Goal: Task Accomplishment & Management: Manage account settings

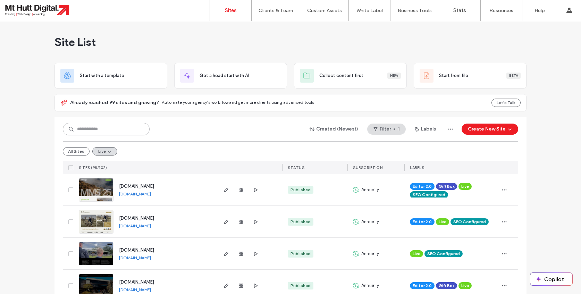
click at [106, 126] on input at bounding box center [106, 129] width 87 height 12
type input "********"
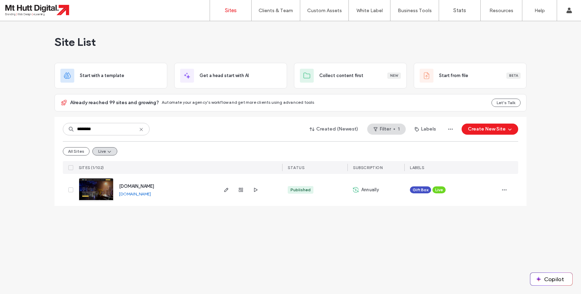
click at [203, 191] on div "www.businessoftheyear.nz www.businessoftheyear.nz" at bounding box center [165, 190] width 103 height 32
click at [226, 190] on icon "button" at bounding box center [227, 190] width 6 height 6
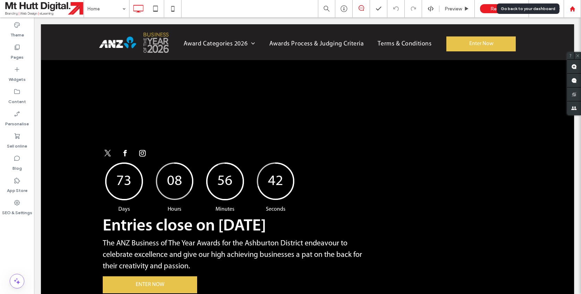
click at [570, 9] on icon at bounding box center [573, 9] width 6 height 6
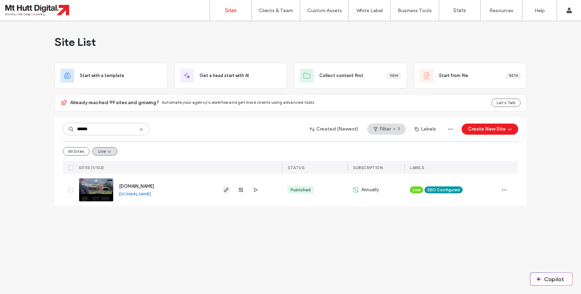
type input "******"
click at [226, 191] on use "button" at bounding box center [226, 190] width 4 height 4
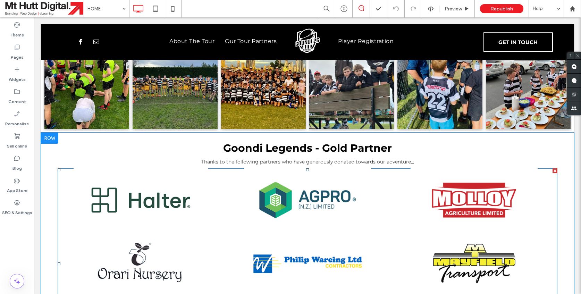
scroll to position [790, 0]
click at [172, 181] on link at bounding box center [141, 200] width 177 height 67
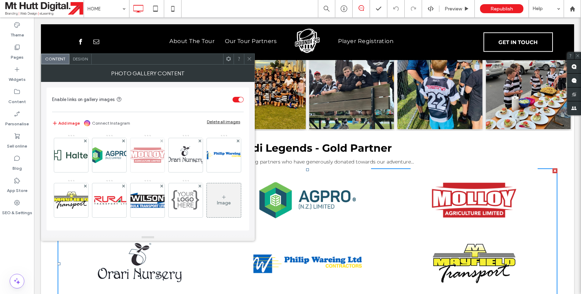
scroll to position [0, 0]
click at [75, 152] on img at bounding box center [71, 155] width 56 height 28
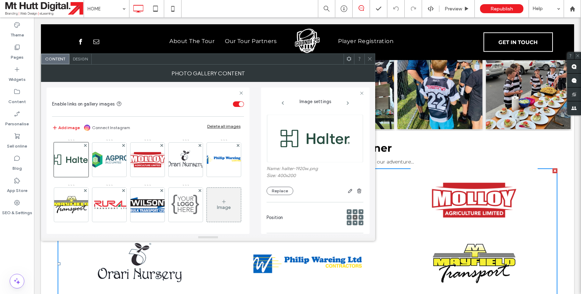
click at [230, 200] on div "Image" at bounding box center [224, 204] width 34 height 33
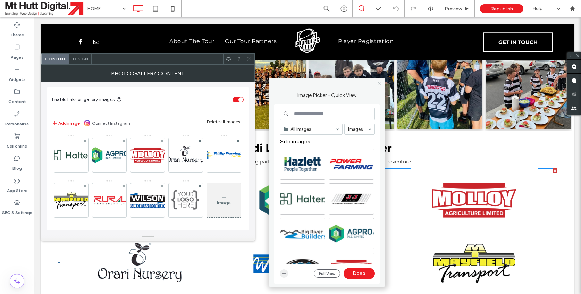
click at [285, 275] on icon "button" at bounding box center [284, 274] width 6 height 6
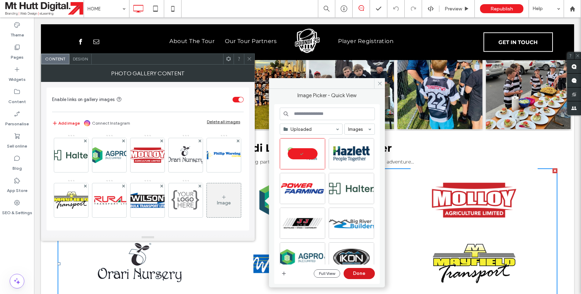
click at [355, 272] on button "Done" at bounding box center [359, 273] width 31 height 11
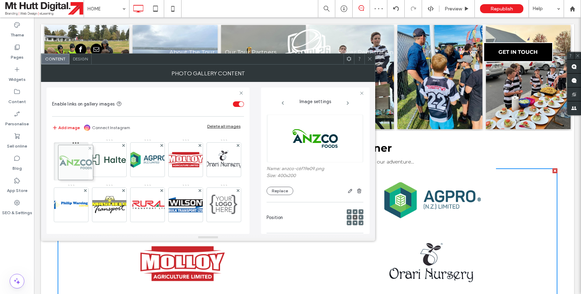
drag, startPoint x: 226, startPoint y: 204, endPoint x: 76, endPoint y: 161, distance: 155.8
click at [76, 161] on div "Image" at bounding box center [147, 206] width 191 height 135
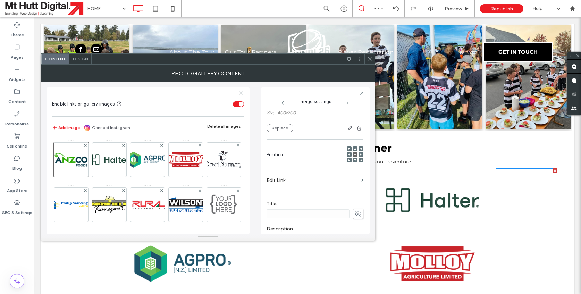
scroll to position [75, 0]
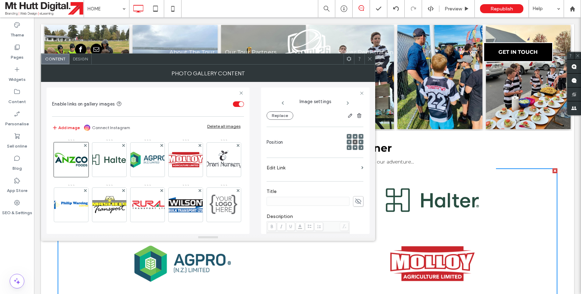
click at [277, 170] on label "Edit Link" at bounding box center [313, 167] width 92 height 13
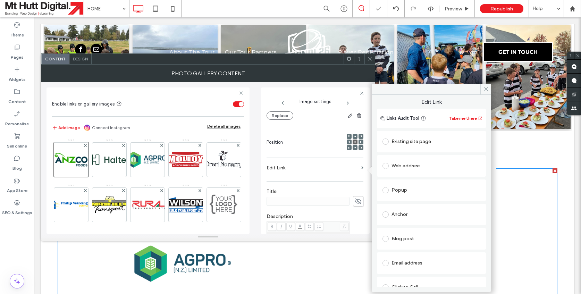
click at [387, 166] on span at bounding box center [386, 166] width 6 height 6
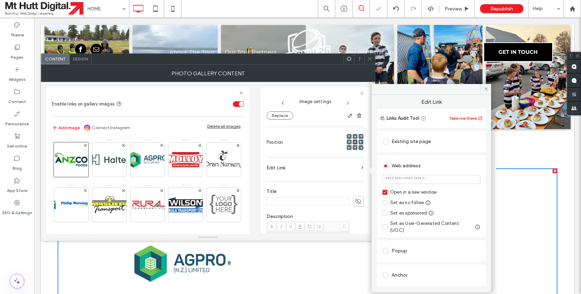
click at [398, 181] on input "url" at bounding box center [432, 179] width 98 height 9
paste input "**********"
type input "**********"
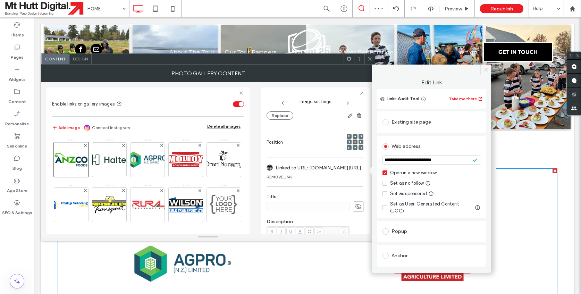
click at [485, 71] on icon at bounding box center [486, 69] width 5 height 5
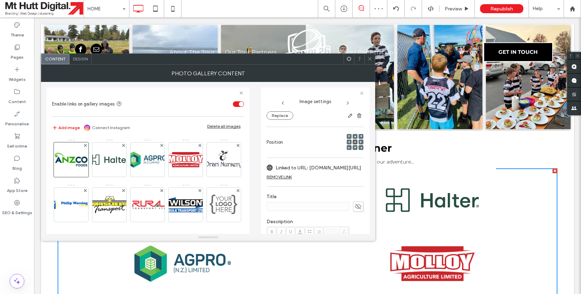
click at [373, 58] on div at bounding box center [369, 59] width 10 height 10
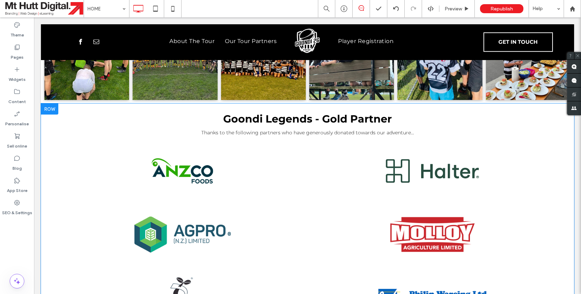
scroll to position [819, 0]
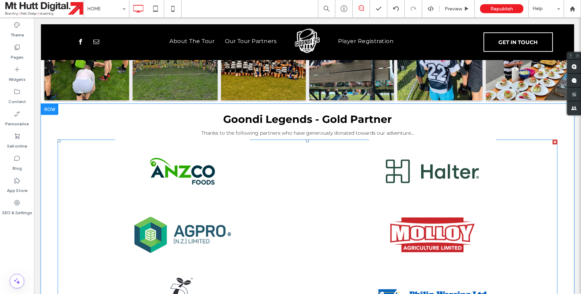
click at [170, 151] on link at bounding box center [182, 171] width 265 height 67
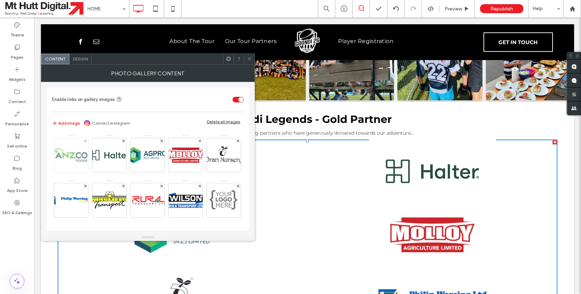
click at [72, 156] on img at bounding box center [71, 155] width 68 height 34
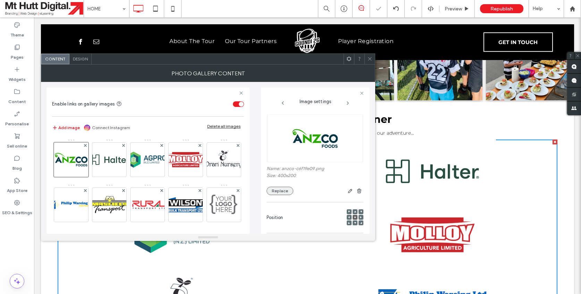
click at [282, 193] on button "Replace" at bounding box center [280, 191] width 27 height 8
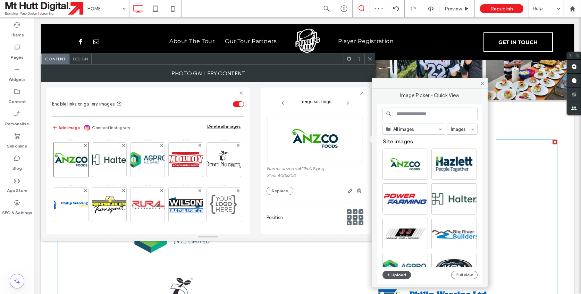
click at [399, 275] on button "Upload" at bounding box center [397, 275] width 28 height 8
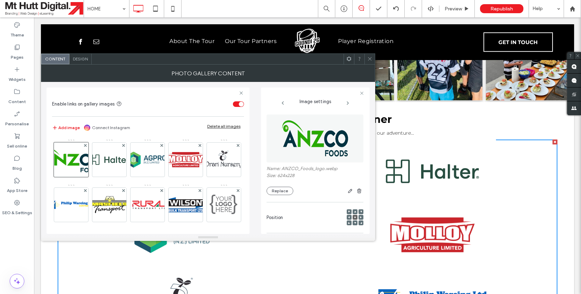
click at [370, 58] on use at bounding box center [369, 58] width 3 height 3
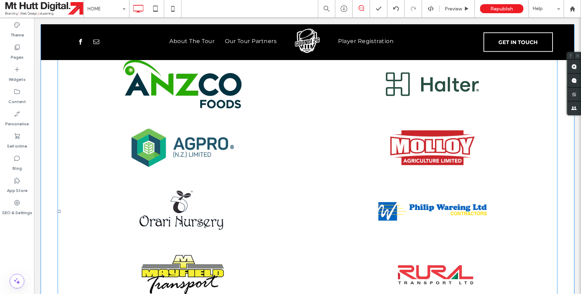
scroll to position [909, 0]
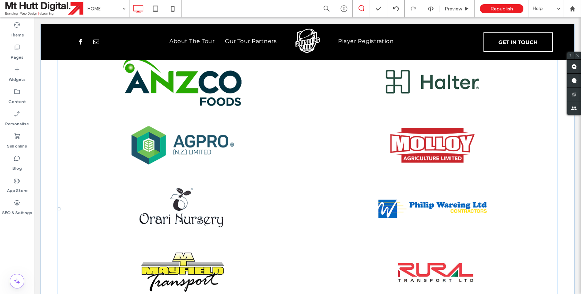
click at [297, 139] on link at bounding box center [182, 145] width 265 height 67
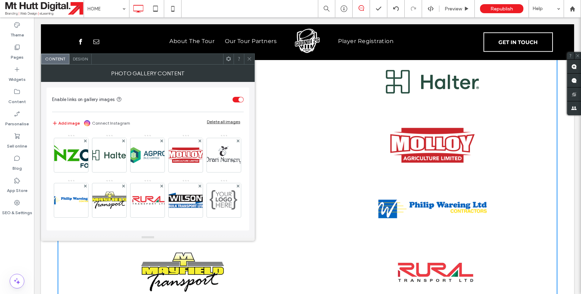
click at [81, 61] on span "Design" at bounding box center [80, 58] width 15 height 5
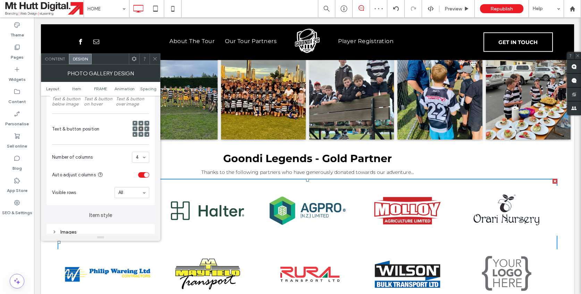
scroll to position [783, 0]
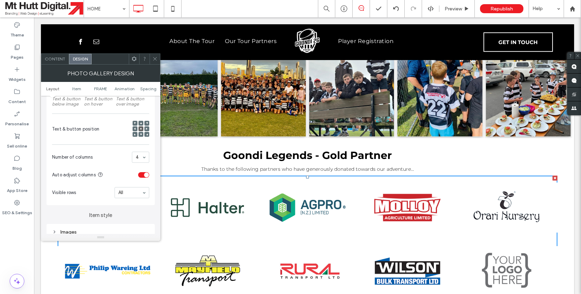
click at [156, 59] on icon at bounding box center [154, 58] width 5 height 5
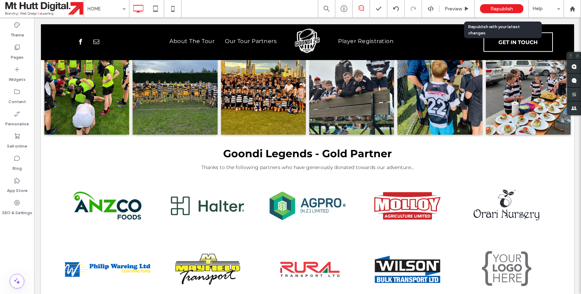
scroll to position [784, 0]
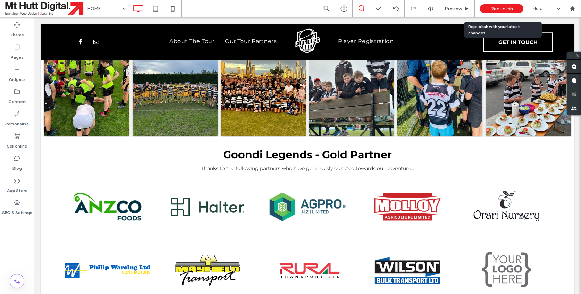
click at [507, 9] on span "Republish" at bounding box center [501, 9] width 23 height 6
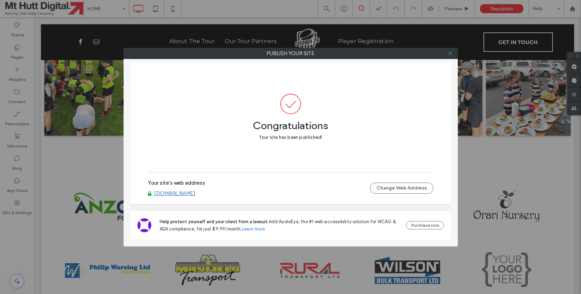
click at [452, 54] on icon at bounding box center [450, 53] width 5 height 5
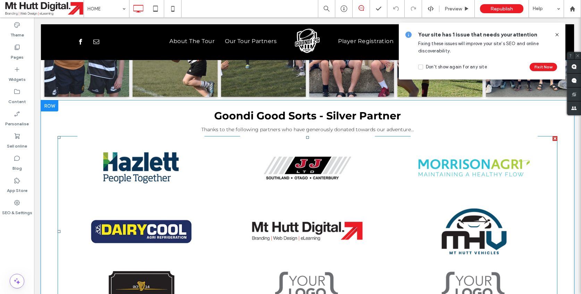
scroll to position [1213, 0]
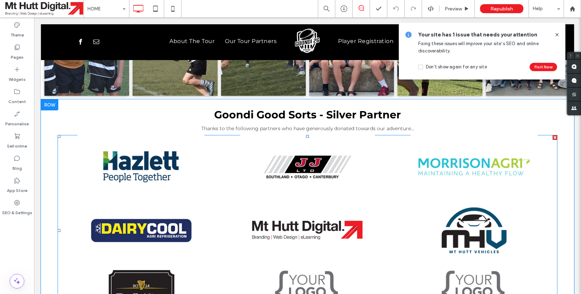
click at [303, 145] on link at bounding box center [307, 166] width 177 height 67
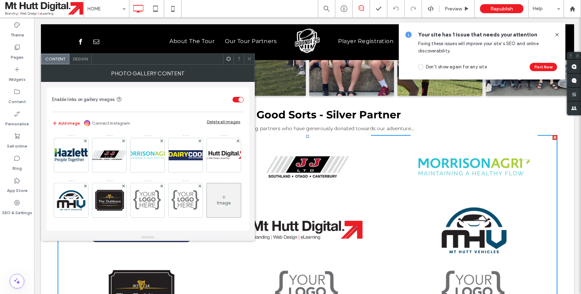
click at [81, 57] on span "Design" at bounding box center [80, 58] width 15 height 5
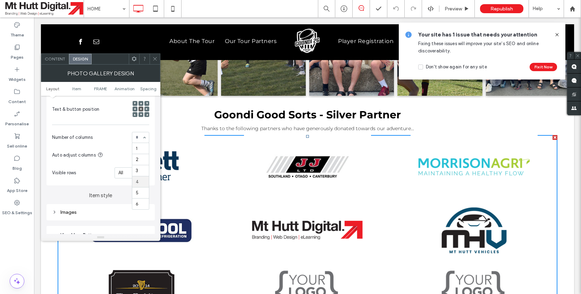
scroll to position [2, 0]
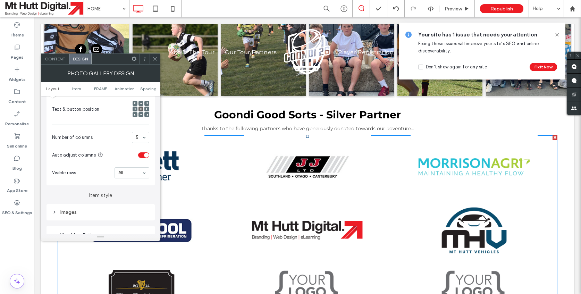
click at [140, 158] on div "toggle" at bounding box center [143, 155] width 11 height 6
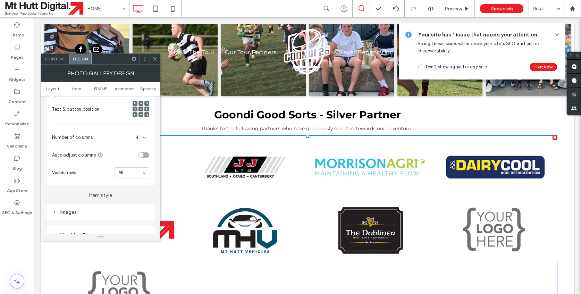
click at [154, 59] on icon at bounding box center [154, 58] width 5 height 5
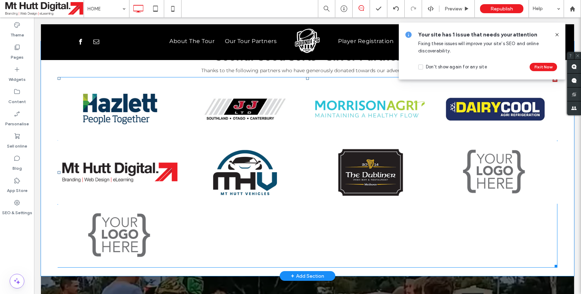
scroll to position [1272, 0]
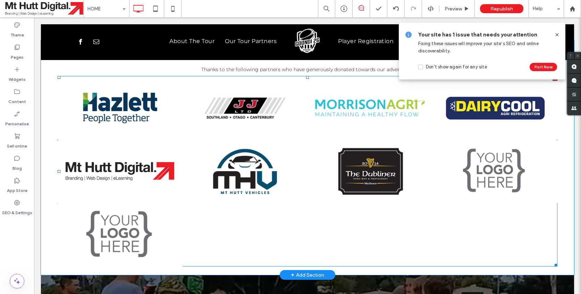
click at [127, 201] on link at bounding box center [120, 234] width 133 height 67
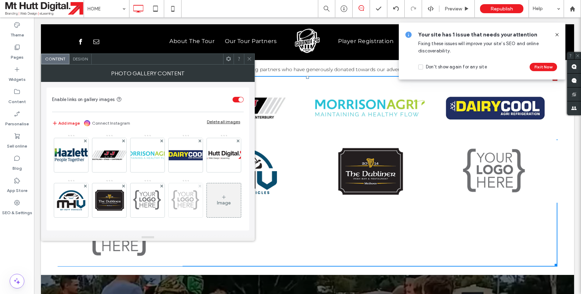
click at [200, 187] on icon at bounding box center [200, 186] width 3 height 3
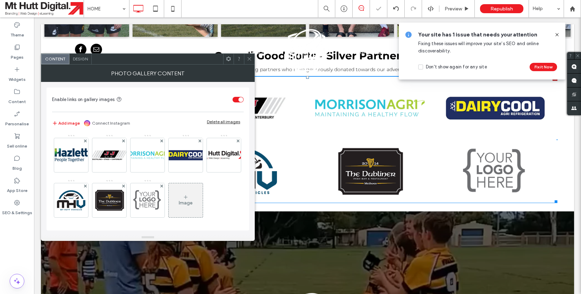
click at [251, 59] on icon at bounding box center [249, 58] width 5 height 5
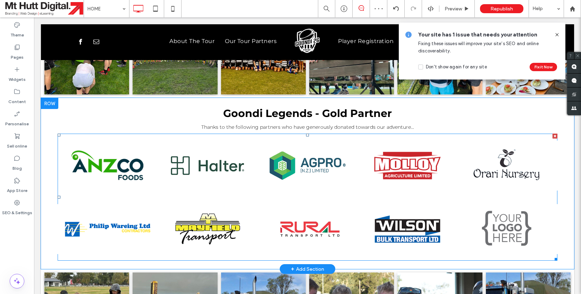
scroll to position [826, 0]
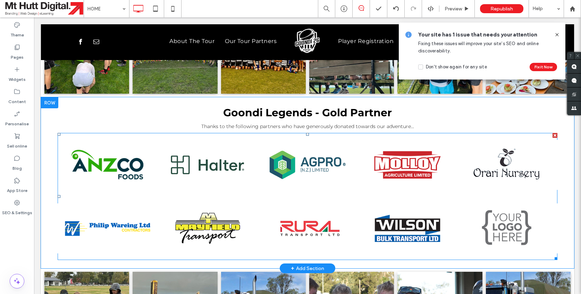
click at [151, 131] on link at bounding box center [107, 164] width 106 height 67
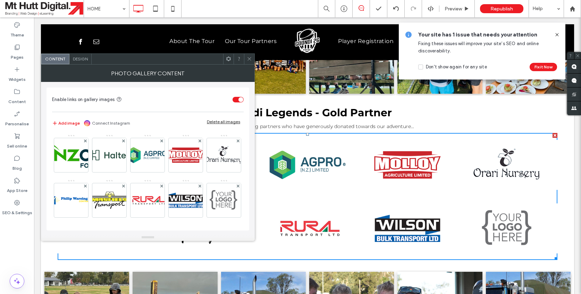
click at [86, 59] on span "Design" at bounding box center [80, 58] width 15 height 5
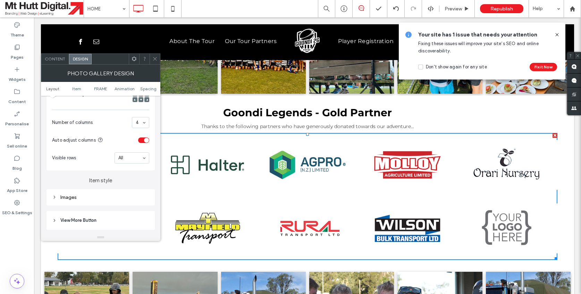
scroll to position [176, 0]
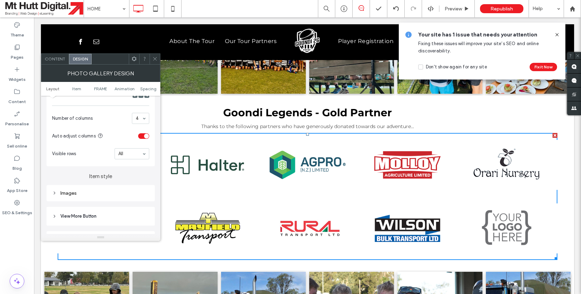
click at [138, 140] on section "Auto adjust columns" at bounding box center [100, 135] width 97 height 17
click at [140, 139] on div "toggle" at bounding box center [143, 136] width 11 height 6
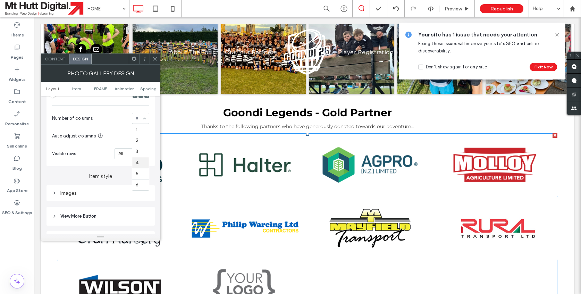
scroll to position [2, 0]
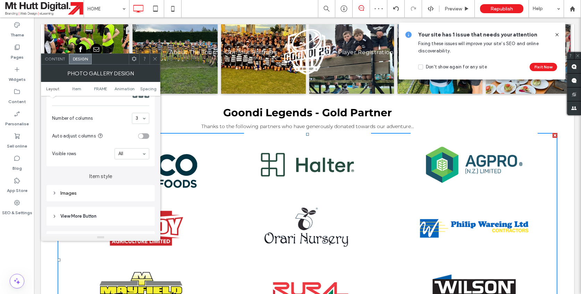
click at [156, 58] on icon at bounding box center [154, 58] width 5 height 5
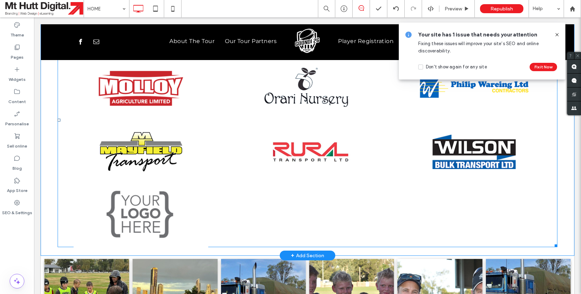
scroll to position [969, 0]
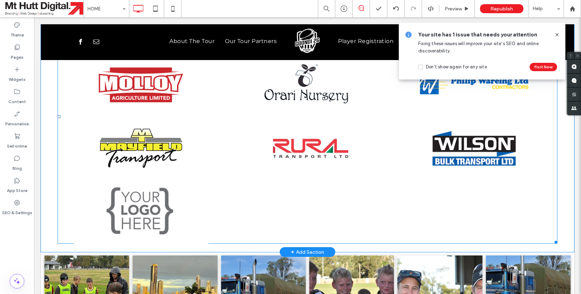
click at [133, 184] on link at bounding box center [141, 211] width 177 height 67
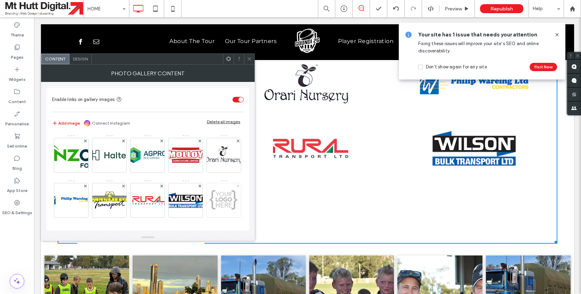
click at [237, 185] on use at bounding box center [237, 186] width 3 height 3
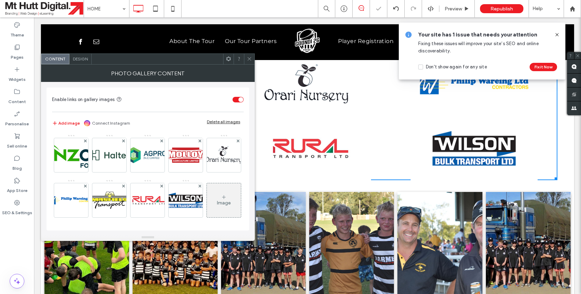
click at [251, 62] on span at bounding box center [249, 59] width 5 height 10
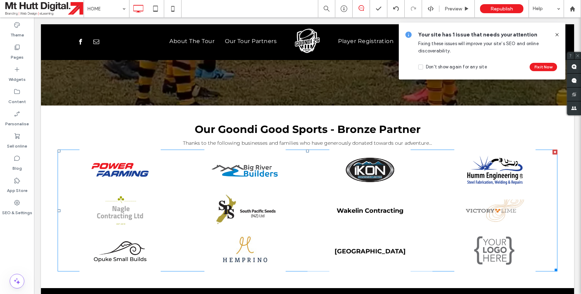
scroll to position [1676, 0]
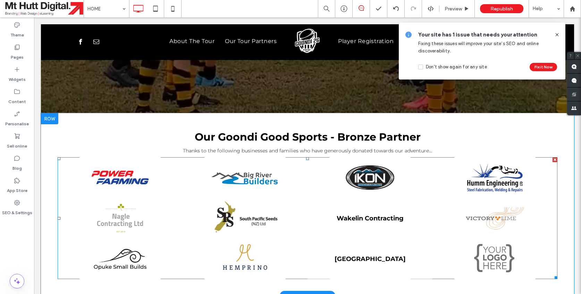
click at [244, 197] on link at bounding box center [245, 218] width 133 height 43
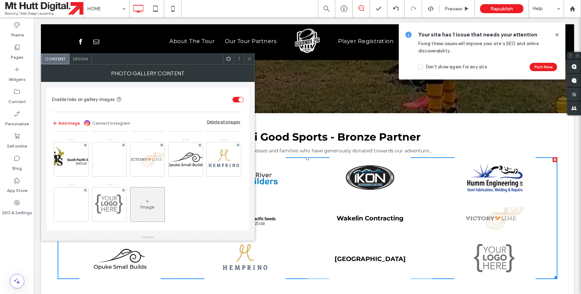
scroll to position [47, 0]
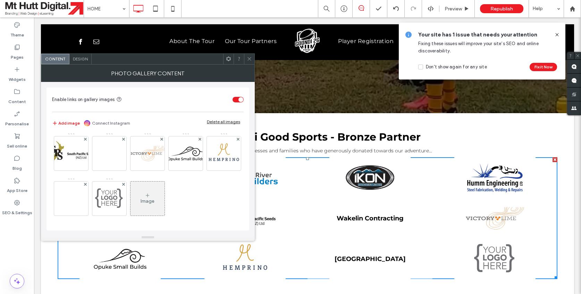
click at [149, 200] on div "Image" at bounding box center [148, 201] width 14 height 6
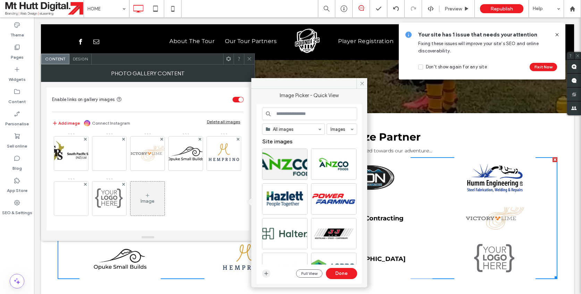
click at [266, 274] on use "button" at bounding box center [266, 274] width 4 height 4
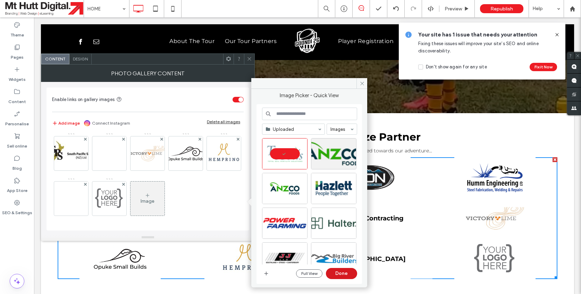
click at [340, 273] on button "Done" at bounding box center [341, 273] width 31 height 11
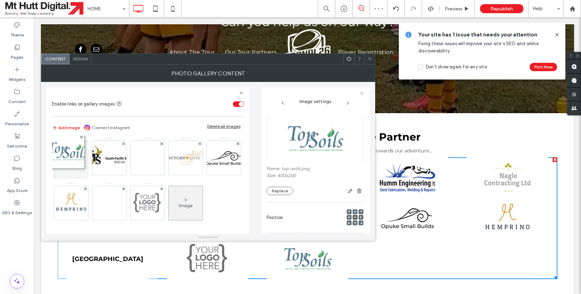
drag, startPoint x: 156, startPoint y: 202, endPoint x: 75, endPoint y: 152, distance: 95.6
click at [75, 151] on div "Image" at bounding box center [147, 159] width 191 height 135
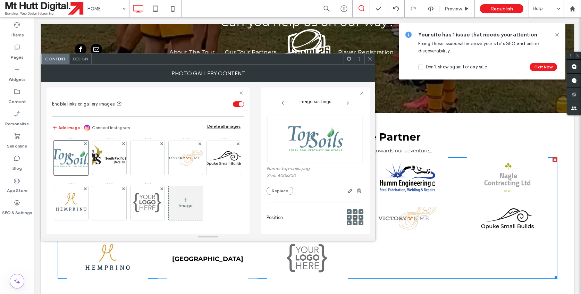
click at [371, 59] on icon at bounding box center [369, 58] width 5 height 5
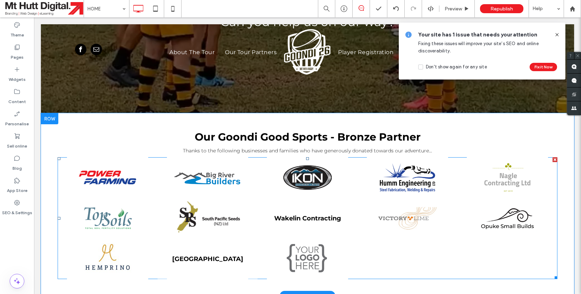
click at [203, 197] on link at bounding box center [207, 218] width 106 height 43
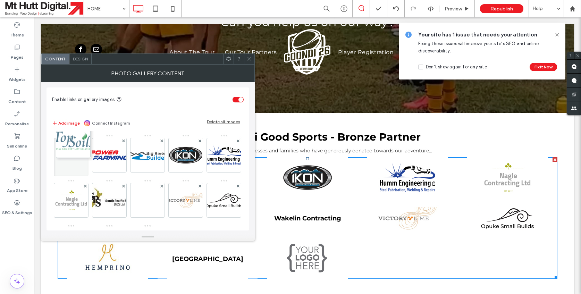
drag, startPoint x: 73, startPoint y: 200, endPoint x: 73, endPoint y: 147, distance: 53.5
click at [73, 144] on div "Image" at bounding box center [147, 201] width 191 height 135
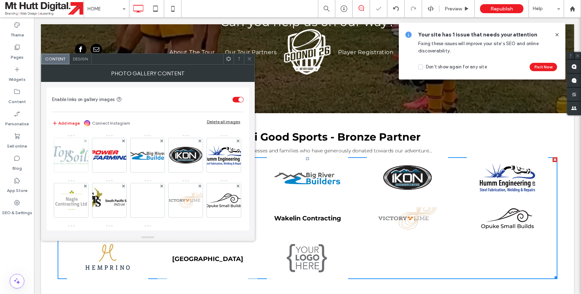
click at [72, 152] on img at bounding box center [71, 155] width 68 height 34
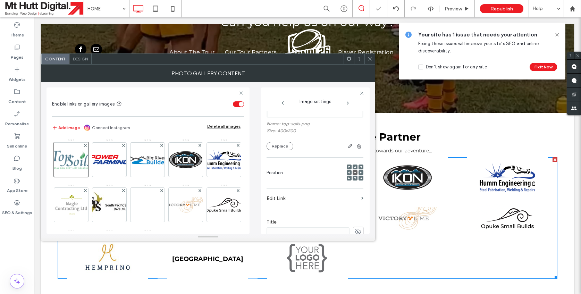
scroll to position [51, 0]
click at [285, 196] on label "Edit Link" at bounding box center [313, 192] width 92 height 13
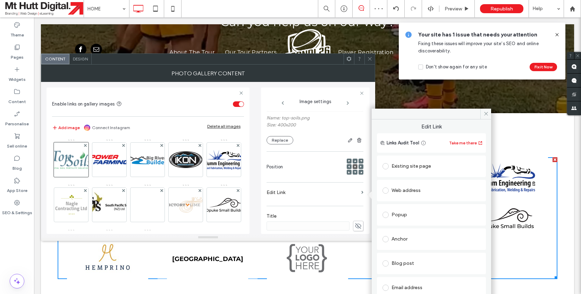
click at [388, 192] on label at bounding box center [387, 190] width 9 height 6
click at [396, 203] on input "url" at bounding box center [432, 204] width 98 height 9
paste input "**********"
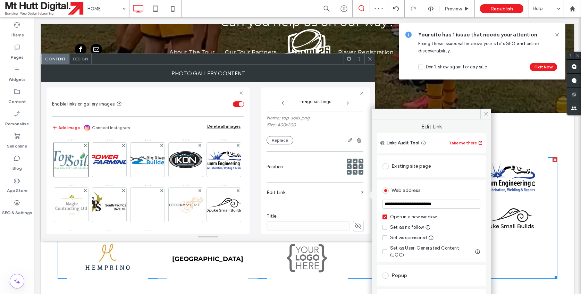
type input "**********"
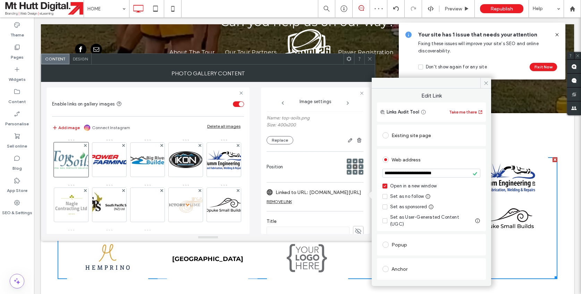
click at [370, 58] on icon at bounding box center [369, 58] width 5 height 5
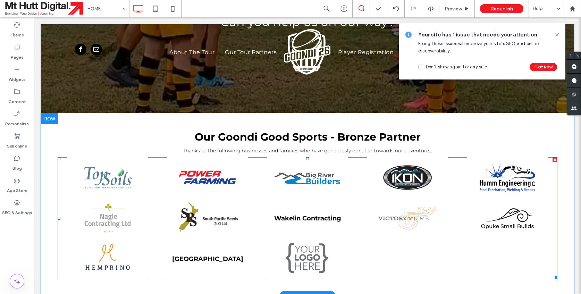
click at [302, 238] on link at bounding box center [307, 258] width 106 height 43
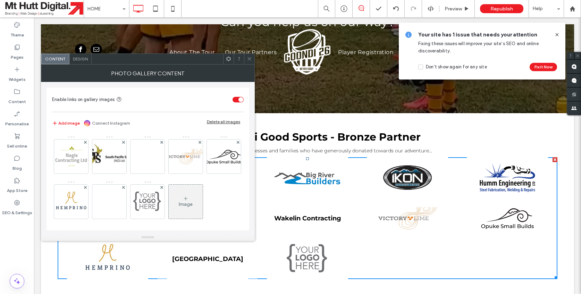
scroll to position [47, 0]
click at [183, 194] on div "Image" at bounding box center [186, 198] width 34 height 33
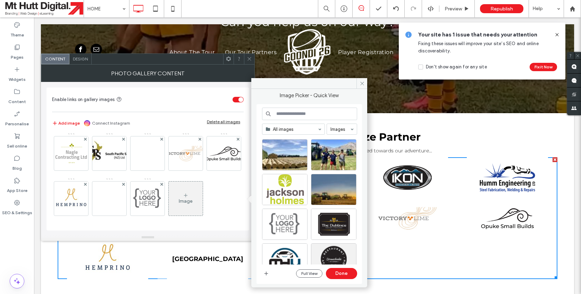
scroll to position [461, 0]
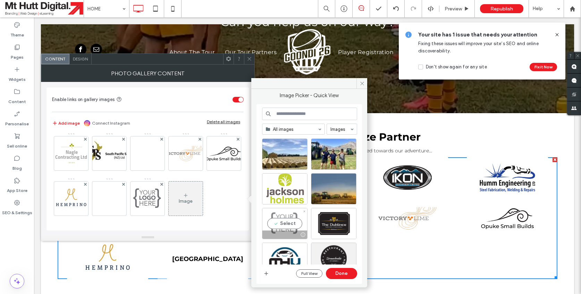
click at [289, 227] on div "Select" at bounding box center [284, 223] width 45 height 31
click at [344, 275] on button "Done" at bounding box center [341, 273] width 31 height 11
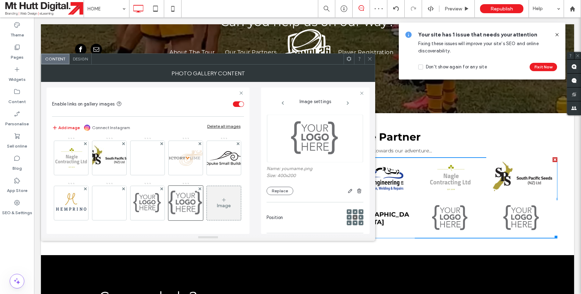
click at [369, 59] on icon at bounding box center [369, 58] width 5 height 5
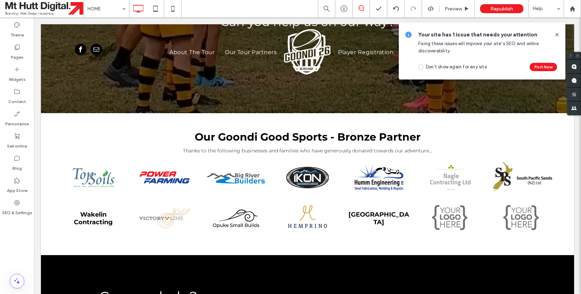
click at [556, 35] on icon at bounding box center [557, 35] width 6 height 6
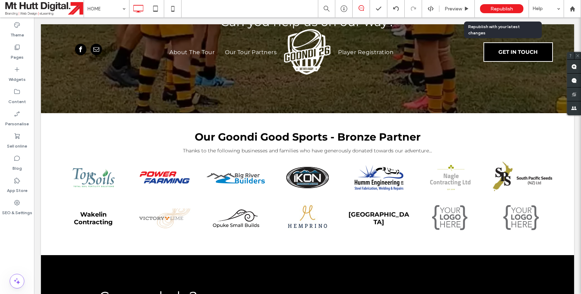
click at [510, 7] on span "Republish" at bounding box center [501, 9] width 23 height 6
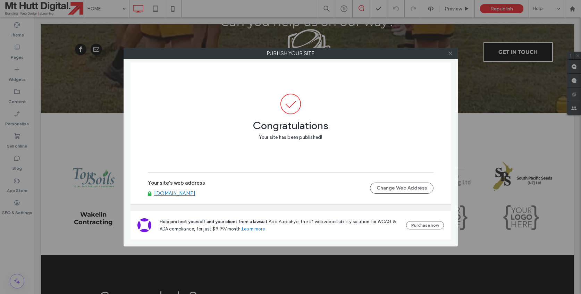
click at [452, 53] on icon at bounding box center [450, 53] width 5 height 5
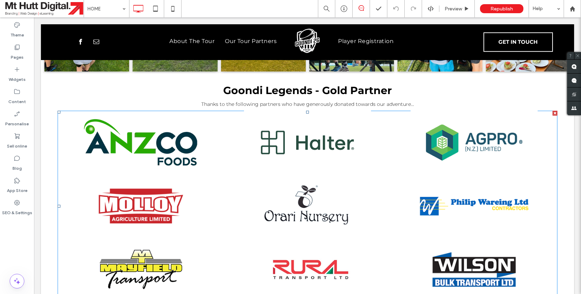
scroll to position [833, 0]
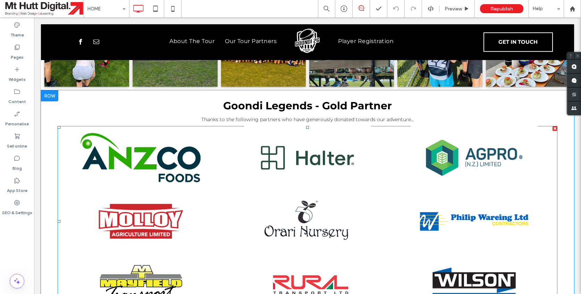
click at [183, 142] on link at bounding box center [141, 157] width 177 height 67
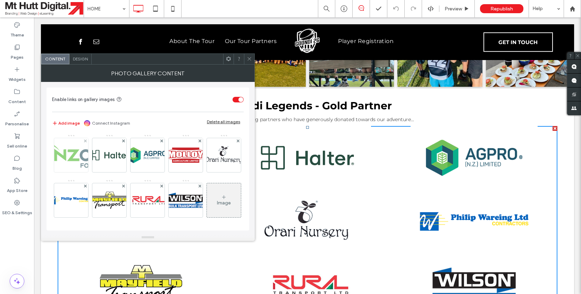
click at [81, 152] on img at bounding box center [71, 155] width 93 height 34
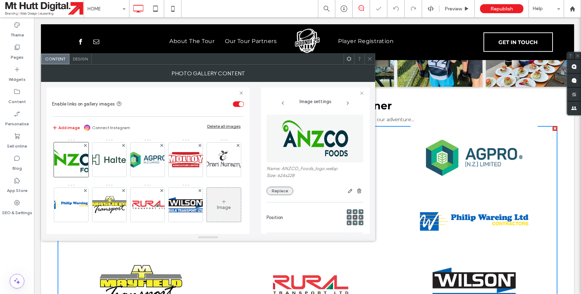
click at [284, 190] on button "Replace" at bounding box center [280, 191] width 27 height 8
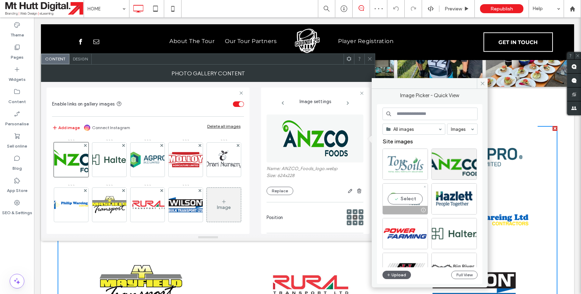
click at [417, 194] on div "Select" at bounding box center [405, 198] width 45 height 31
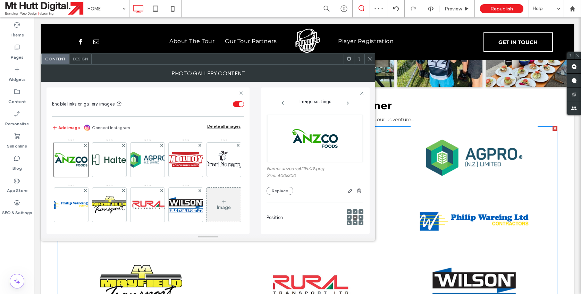
click at [372, 59] on icon at bounding box center [369, 58] width 5 height 5
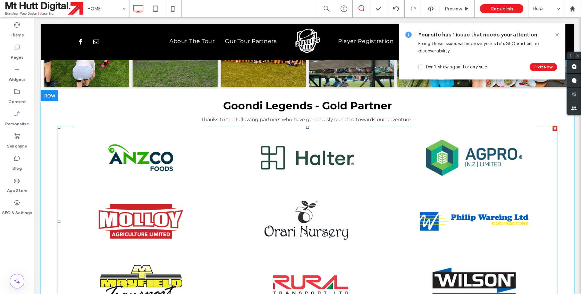
click at [133, 140] on link at bounding box center [141, 157] width 177 height 67
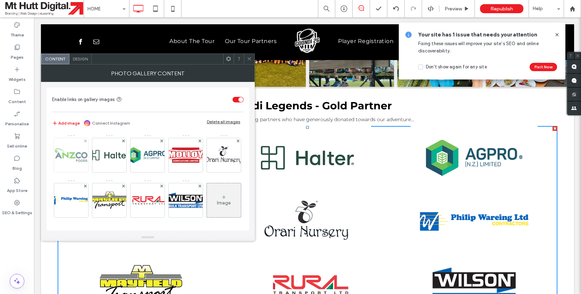
click at [78, 155] on img at bounding box center [71, 155] width 68 height 34
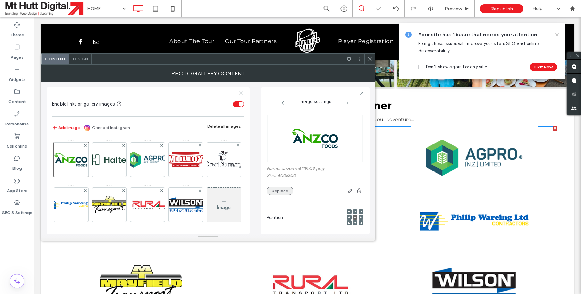
click at [279, 191] on button "Replace" at bounding box center [280, 191] width 27 height 8
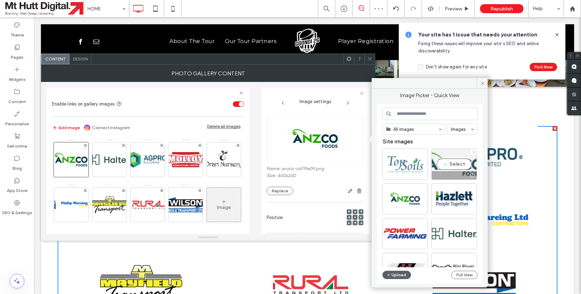
click at [450, 169] on div "Select" at bounding box center [453, 164] width 45 height 31
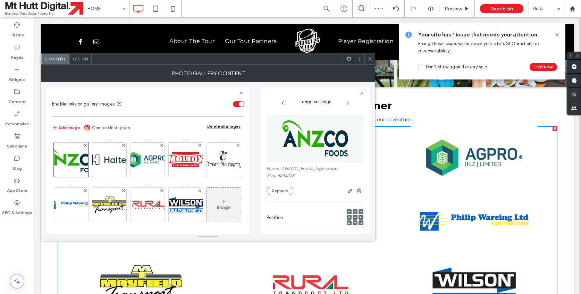
click at [371, 58] on icon at bounding box center [369, 58] width 5 height 5
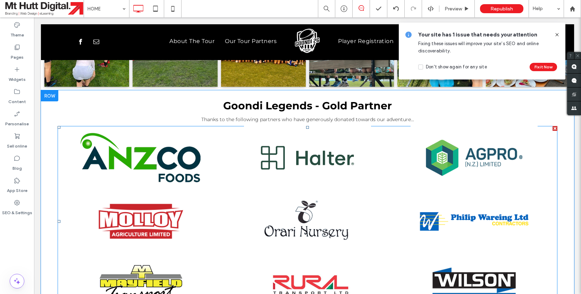
click at [118, 147] on link at bounding box center [141, 157] width 177 height 67
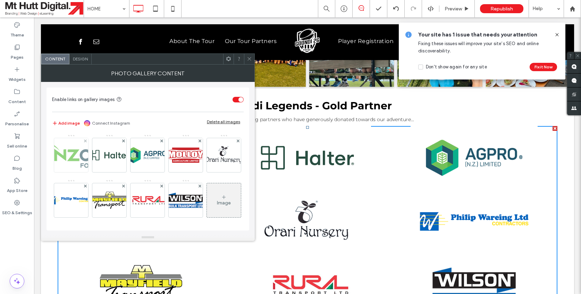
click at [76, 155] on img at bounding box center [71, 155] width 93 height 34
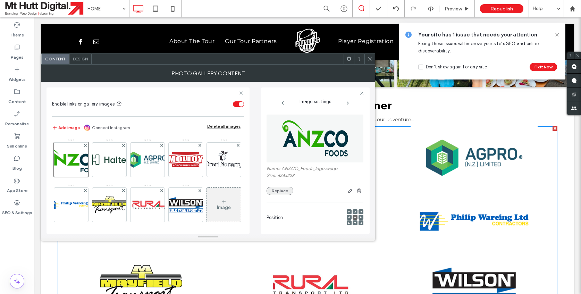
click at [277, 192] on button "Replace" at bounding box center [280, 191] width 27 height 8
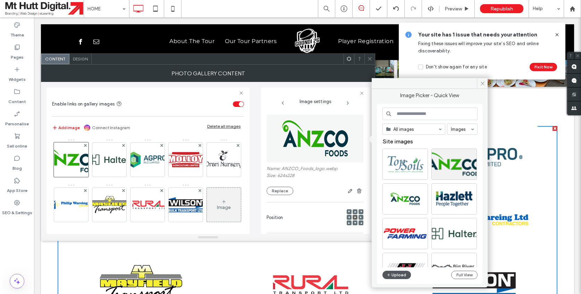
click at [404, 273] on button "Upload" at bounding box center [397, 275] width 28 height 8
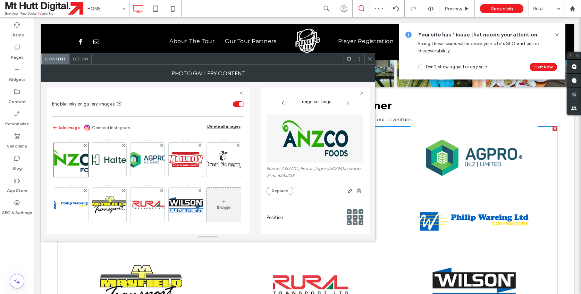
click at [370, 58] on icon at bounding box center [369, 58] width 5 height 5
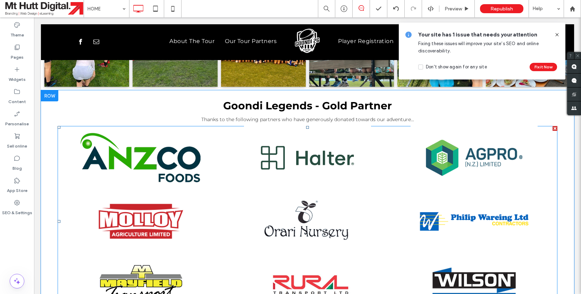
click at [161, 138] on link at bounding box center [141, 157] width 177 height 67
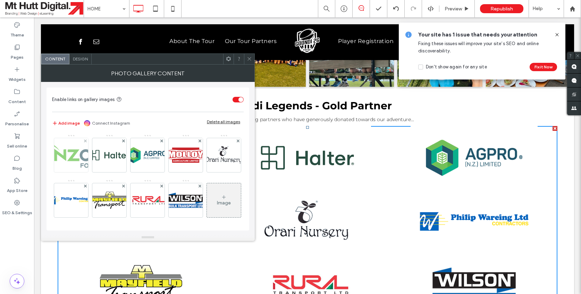
click at [70, 150] on img at bounding box center [71, 155] width 93 height 34
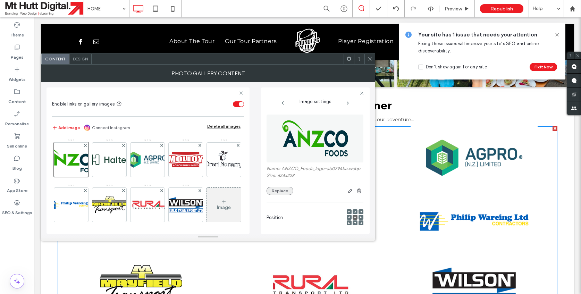
click at [289, 190] on button "Replace" at bounding box center [280, 191] width 27 height 8
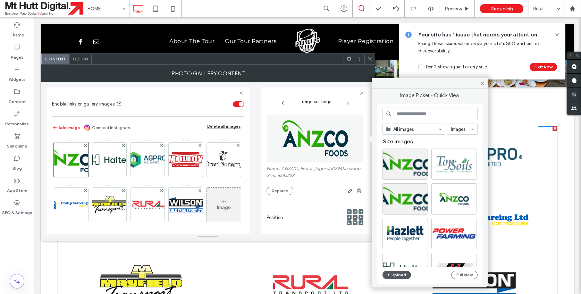
click at [394, 274] on button "Upload" at bounding box center [397, 275] width 28 height 8
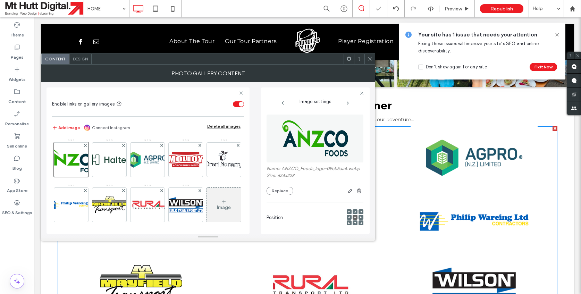
click at [372, 58] on icon at bounding box center [369, 58] width 5 height 5
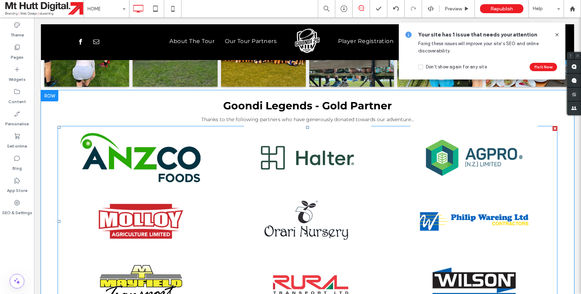
click at [138, 143] on link at bounding box center [141, 157] width 177 height 67
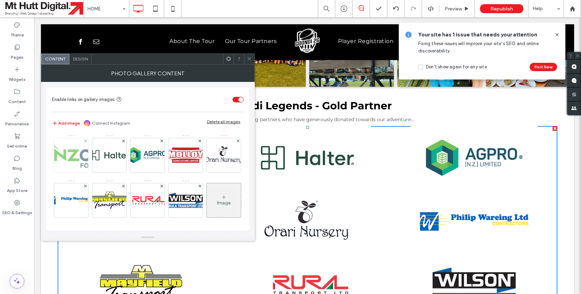
click at [63, 152] on img at bounding box center [71, 155] width 93 height 34
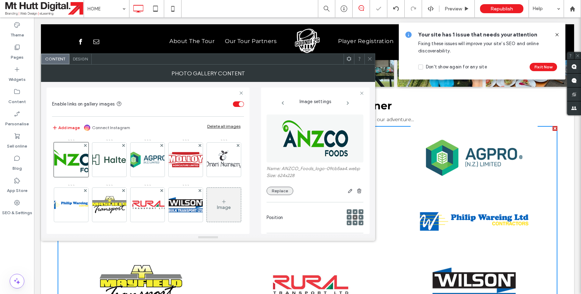
click at [276, 195] on button "Replace" at bounding box center [280, 191] width 27 height 8
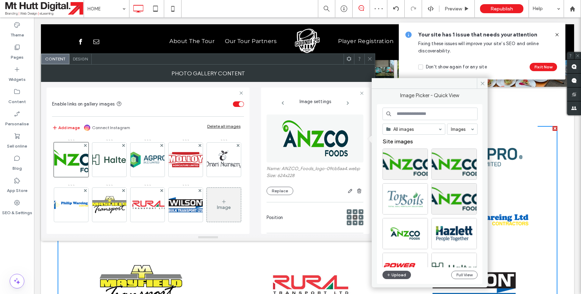
click at [398, 276] on button "Upload" at bounding box center [397, 275] width 28 height 8
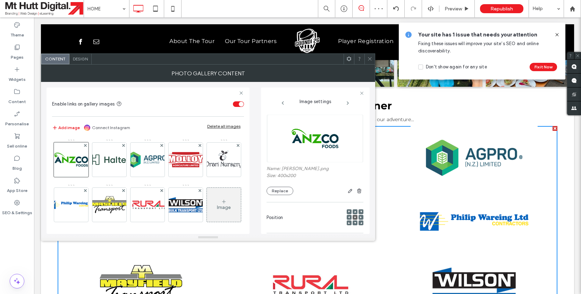
click at [371, 59] on icon at bounding box center [369, 58] width 5 height 5
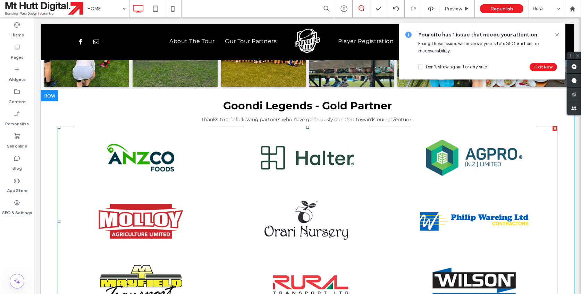
click at [167, 140] on link at bounding box center [141, 157] width 177 height 67
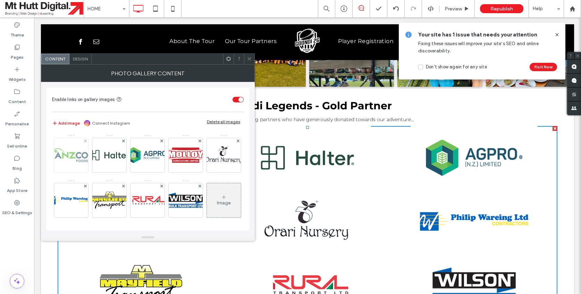
click at [82, 156] on img at bounding box center [71, 155] width 68 height 34
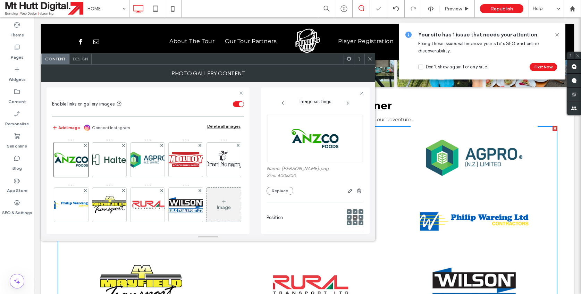
click at [370, 60] on icon at bounding box center [369, 58] width 5 height 5
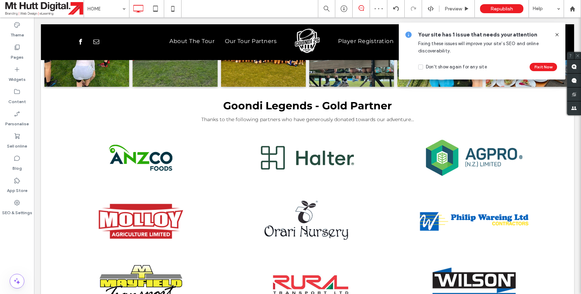
click at [557, 35] on icon at bounding box center [557, 35] width 6 height 6
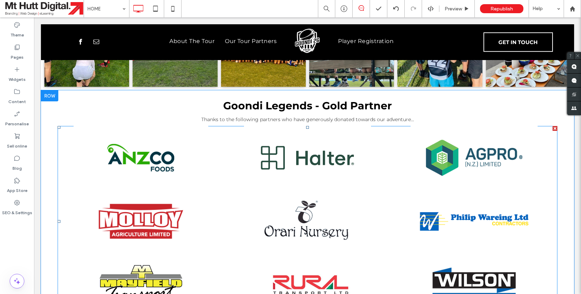
click at [139, 138] on link at bounding box center [141, 157] width 177 height 67
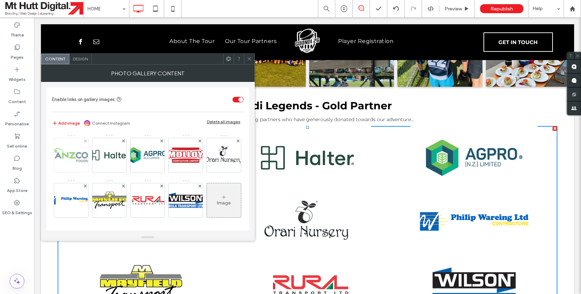
click at [76, 164] on img at bounding box center [71, 155] width 68 height 34
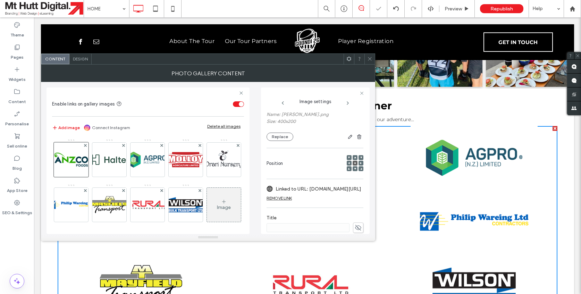
scroll to position [63, 0]
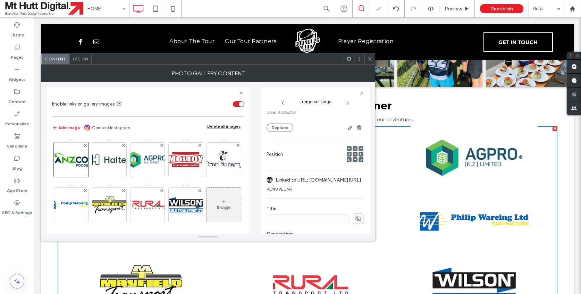
click at [284, 191] on div "REMOVE LINK" at bounding box center [279, 188] width 25 height 5
click at [372, 59] on icon at bounding box center [369, 58] width 5 height 5
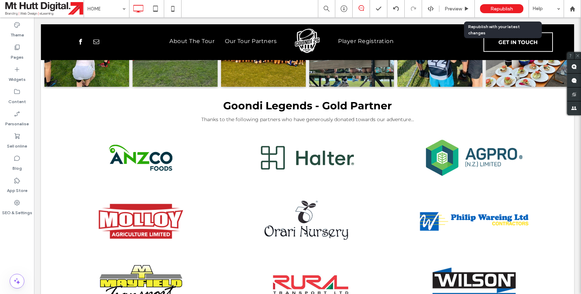
click at [505, 7] on span "Republish" at bounding box center [501, 9] width 23 height 6
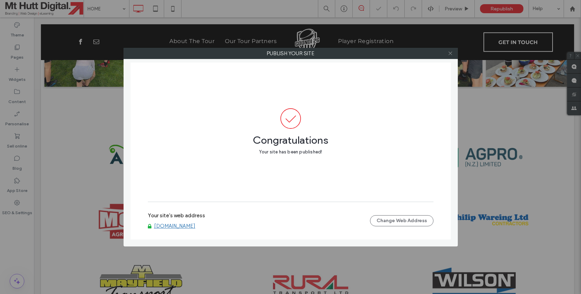
click at [452, 54] on icon at bounding box center [450, 53] width 5 height 5
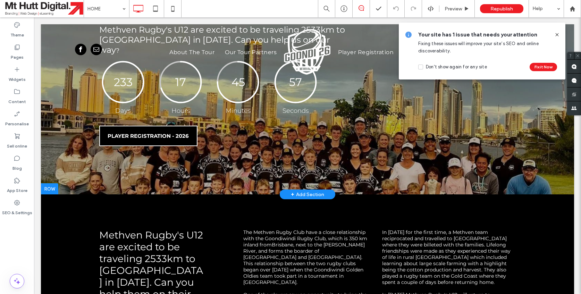
scroll to position [0, 0]
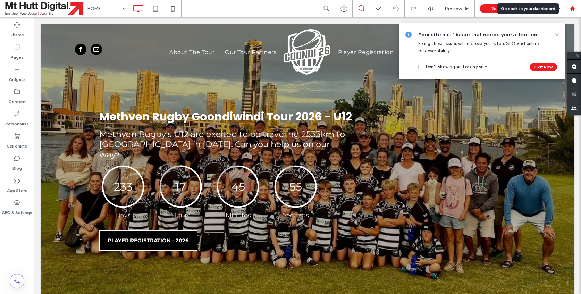
click at [572, 12] on div at bounding box center [572, 8] width 17 height 17
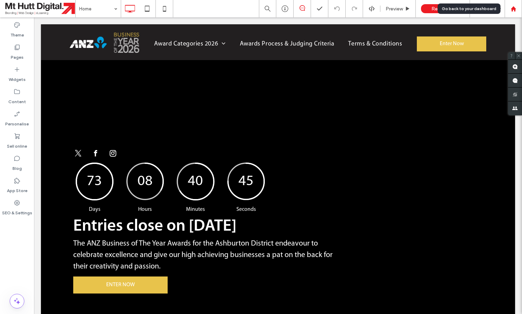
click at [515, 5] on div at bounding box center [513, 8] width 17 height 17
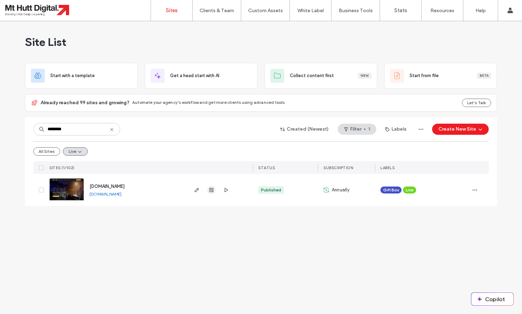
type input "********"
click at [211, 191] on use "button" at bounding box center [211, 190] width 4 height 4
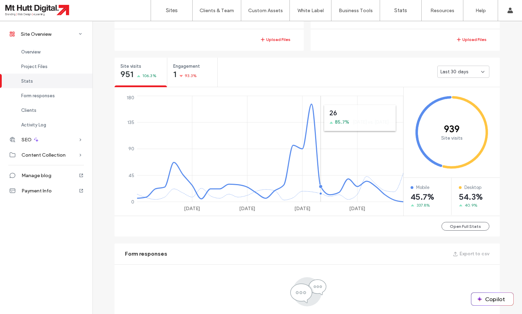
scroll to position [228, 0]
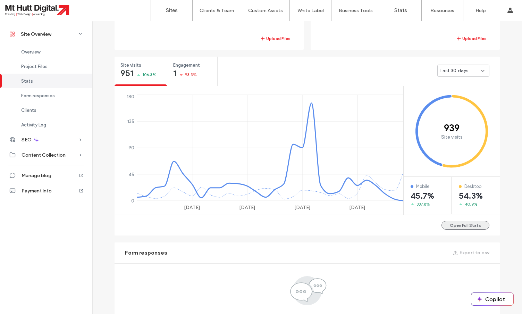
click at [464, 227] on button "Open Full Stats" at bounding box center [466, 225] width 48 height 9
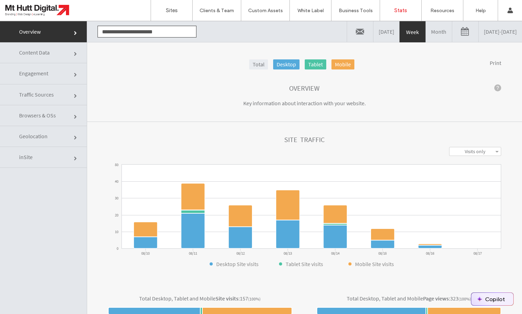
click at [496, 299] on button "Copilot" at bounding box center [492, 299] width 42 height 12
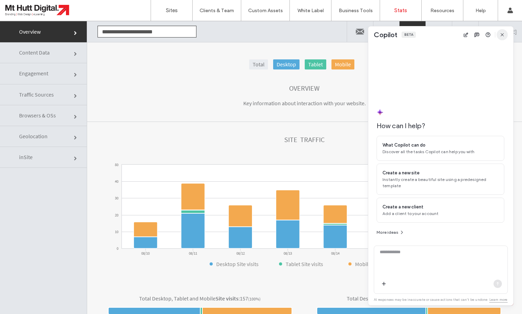
click at [504, 34] on icon "button" at bounding box center [502, 35] width 6 height 6
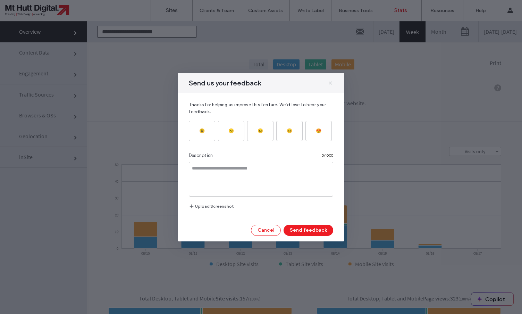
drag, startPoint x: 329, startPoint y: 82, endPoint x: 332, endPoint y: 62, distance: 19.6
click at [329, 82] on use at bounding box center [330, 82] width 3 height 3
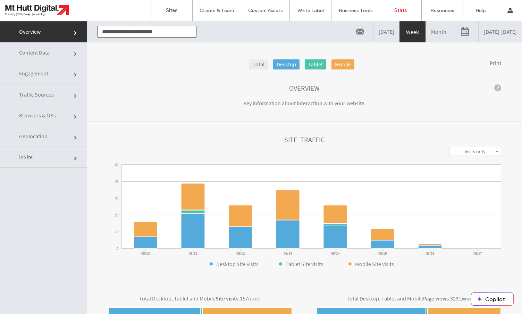
click at [74, 75] on span "Engagement" at bounding box center [76, 75] width 4 height 4
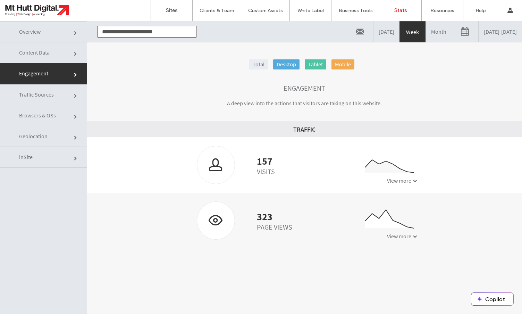
click link "Traffic Sources"
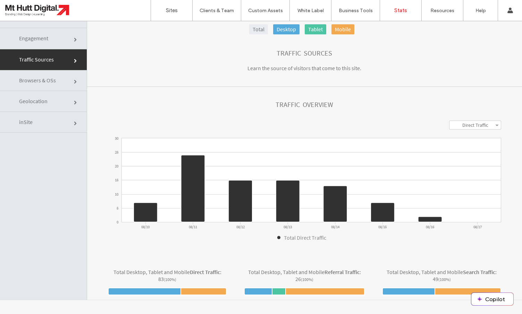
click at [74, 101] on span "Geolocation" at bounding box center [76, 103] width 4 height 4
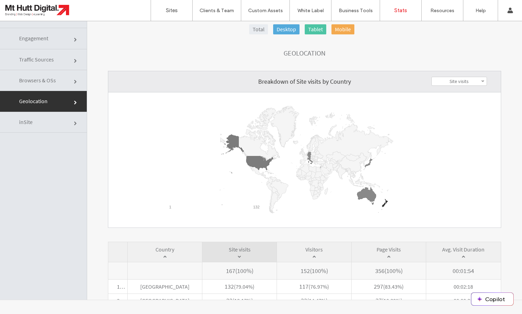
drag, startPoint x: 40, startPoint y: 39, endPoint x: 54, endPoint y: 53, distance: 19.1
click at [74, 39] on span "Engagement" at bounding box center [76, 40] width 4 height 4
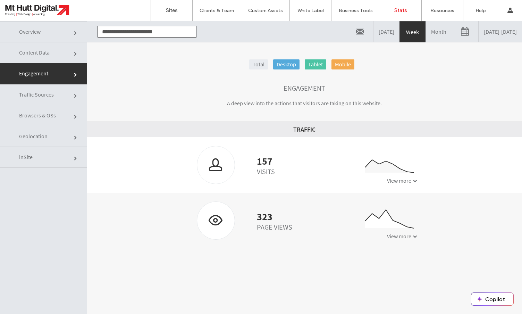
click at [74, 31] on span "Overview" at bounding box center [76, 33] width 4 height 4
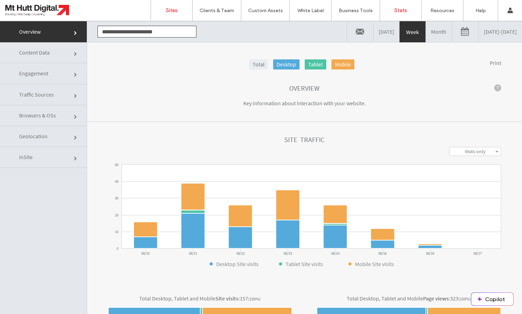
click at [172, 16] on link "Sites" at bounding box center [171, 10] width 41 height 21
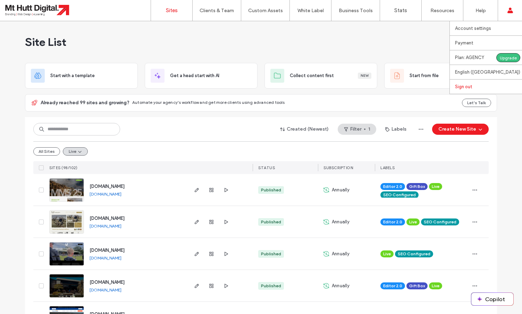
click at [465, 87] on label "Sign out" at bounding box center [463, 86] width 17 height 5
